Goal: Task Accomplishment & Management: Manage account settings

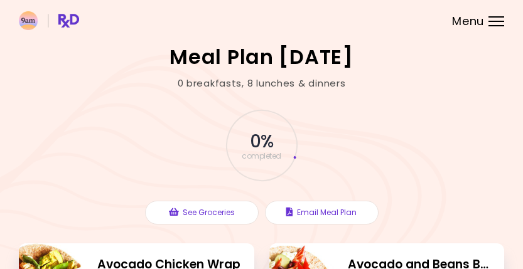
click at [475, 23] on span "Menu" at bounding box center [468, 21] width 32 height 11
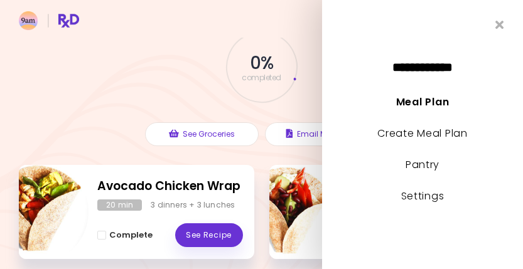
scroll to position [60, 0]
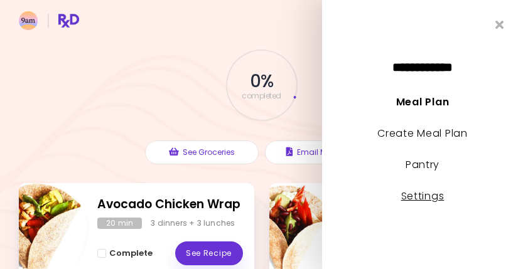
click at [428, 202] on link "Settings" at bounding box center [422, 196] width 43 height 14
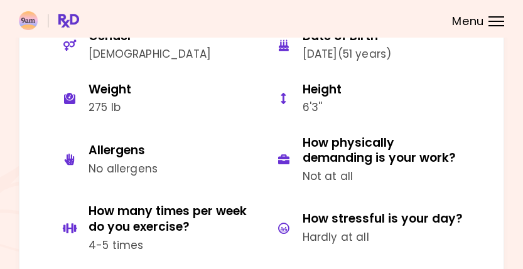
scroll to position [129, 0]
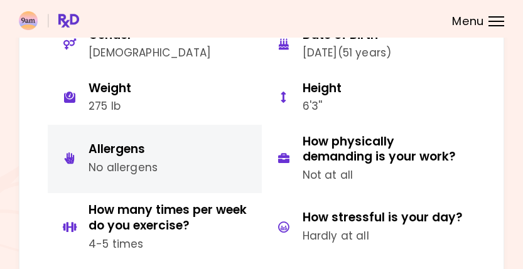
click at [158, 155] on button "Allergens No allergens" at bounding box center [155, 159] width 214 height 69
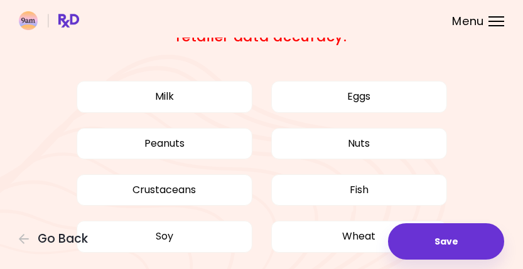
scroll to position [135, 0]
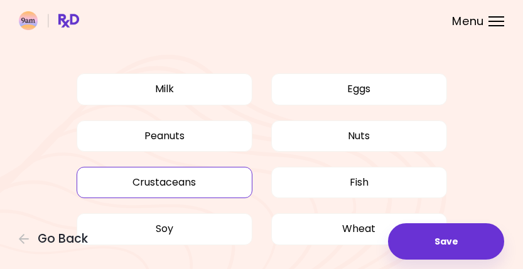
click at [202, 178] on button "Crustaceans" at bounding box center [165, 182] width 176 height 31
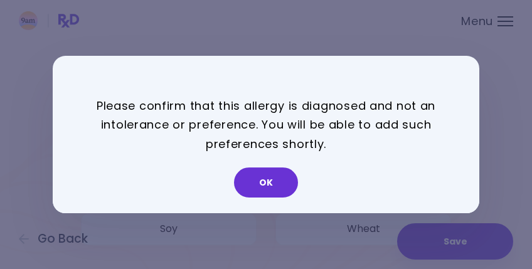
click at [321, 178] on div "OK" at bounding box center [266, 187] width 427 height 52
click at [283, 184] on button "OK" at bounding box center [266, 183] width 64 height 30
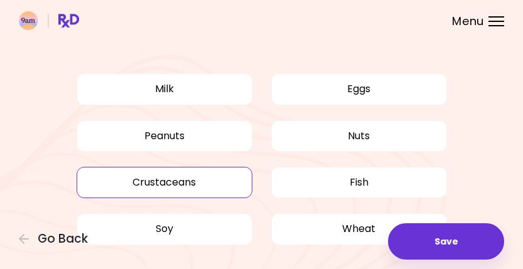
click at [234, 180] on button "Crustaceans" at bounding box center [165, 182] width 176 height 31
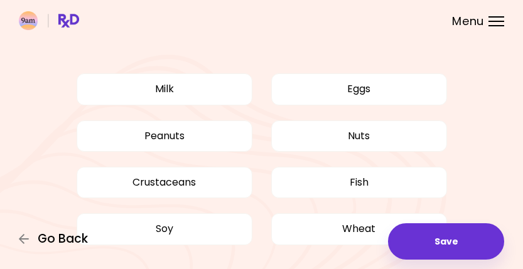
click at [63, 241] on span "Go Back" at bounding box center [63, 239] width 50 height 14
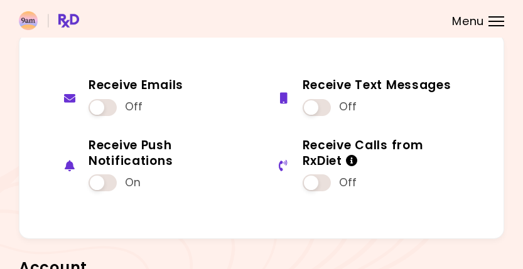
scroll to position [1085, 0]
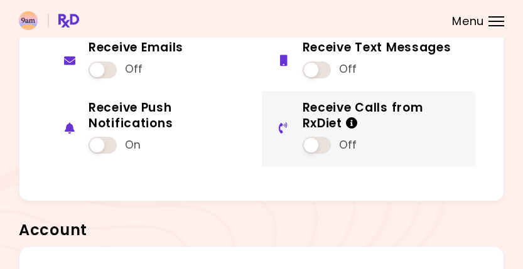
click at [353, 118] on icon "Info" at bounding box center [352, 123] width 13 height 12
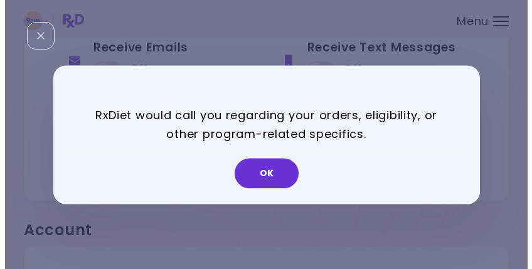
scroll to position [1070, 0]
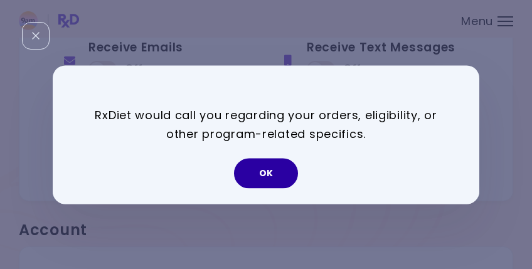
click at [252, 178] on button "OK" at bounding box center [266, 173] width 64 height 30
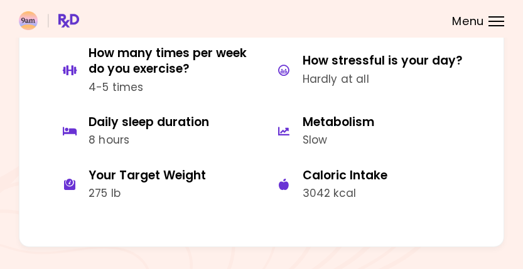
scroll to position [284, 0]
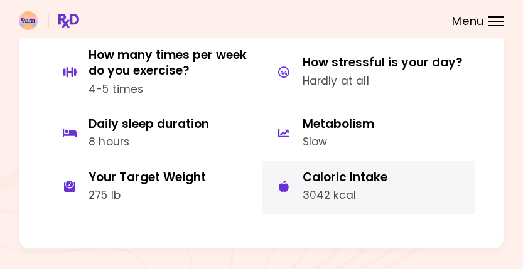
click at [323, 172] on div "Caloric Intake" at bounding box center [345, 178] width 85 height 16
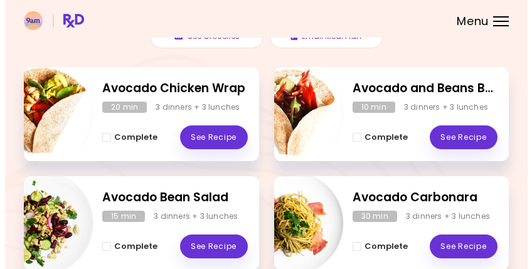
scroll to position [176, 0]
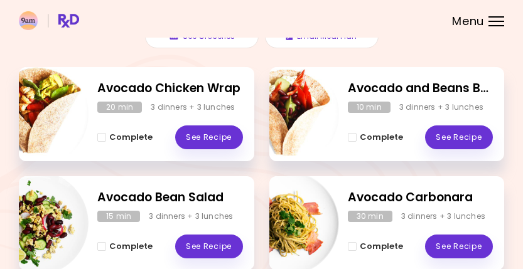
click at [33, 99] on img "Info - Avocado Chicken Wrap" at bounding box center [36, 114] width 104 height 104
select select "*"
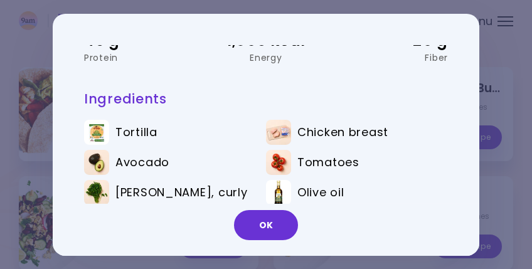
scroll to position [192, 0]
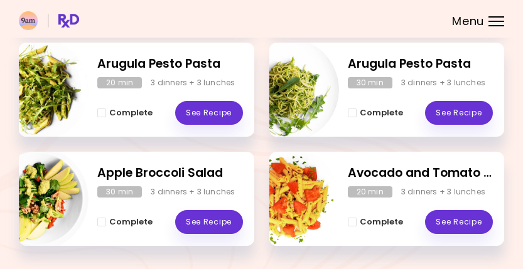
scroll to position [453, 0]
